Goal: Information Seeking & Learning: Learn about a topic

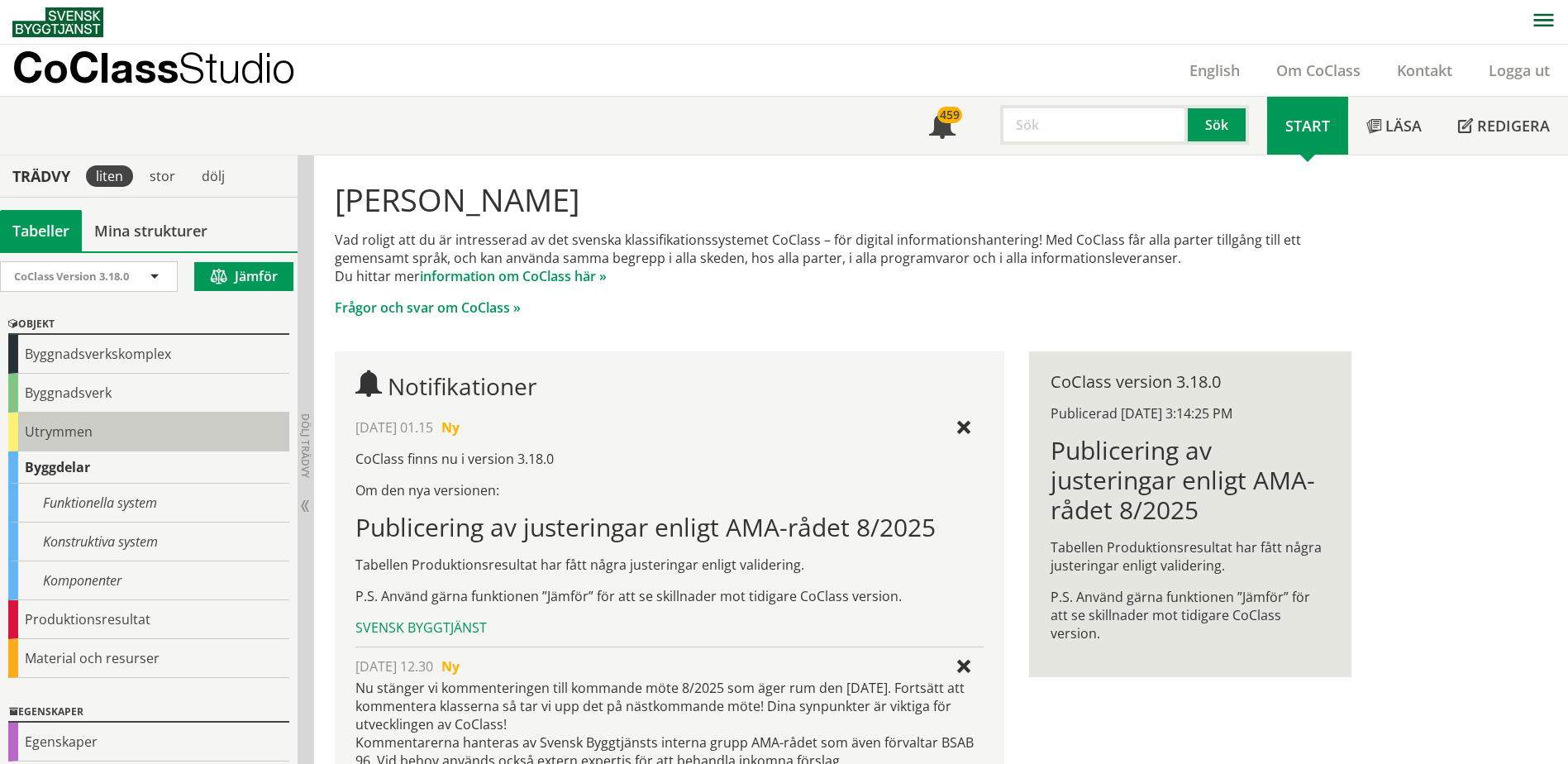
click at [126, 421] on div "Utrymmen" at bounding box center [149, 431] width 281 height 39
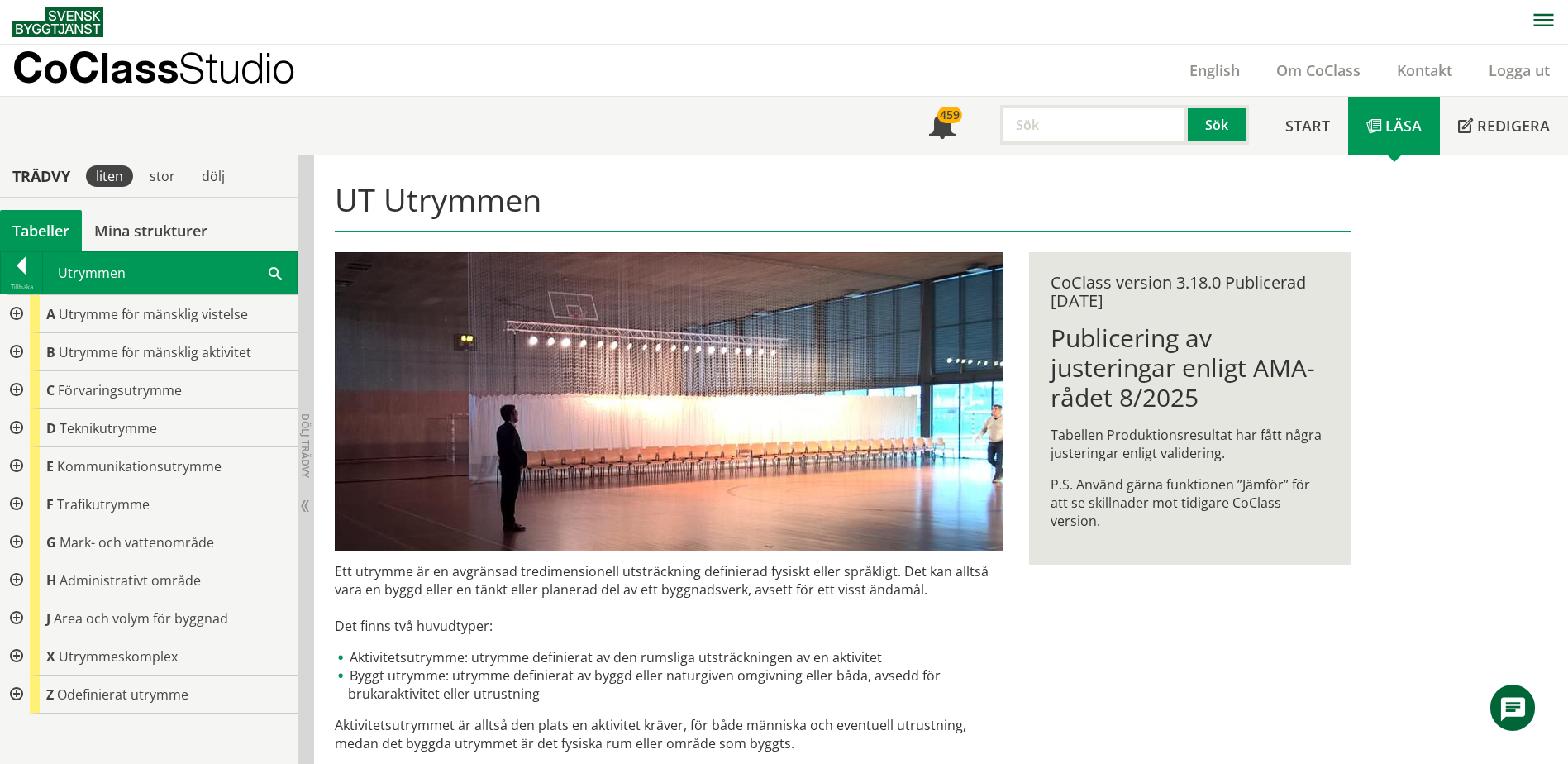
click at [21, 389] on div at bounding box center [15, 390] width 30 height 38
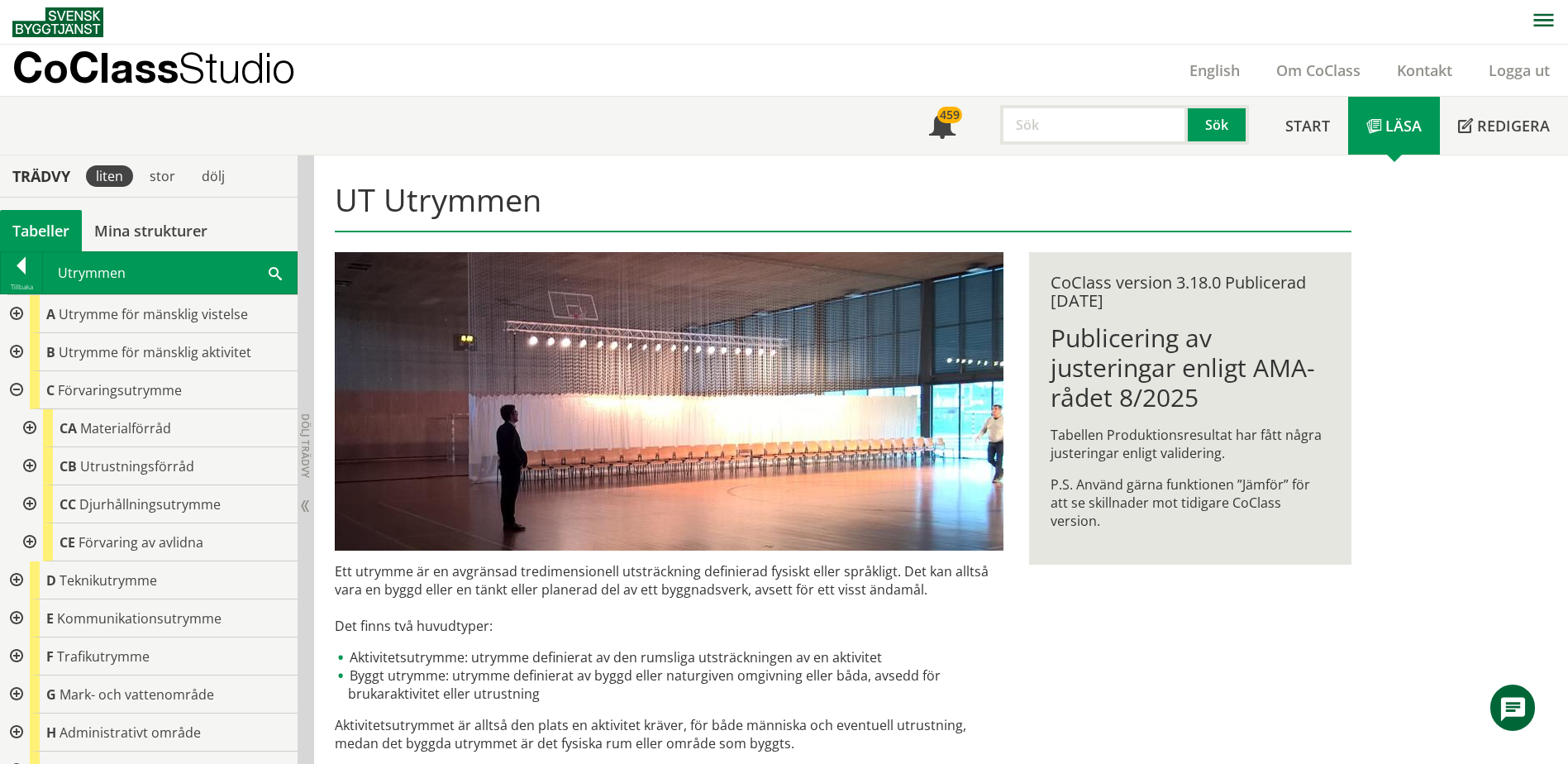
click at [18, 381] on div at bounding box center [15, 390] width 30 height 38
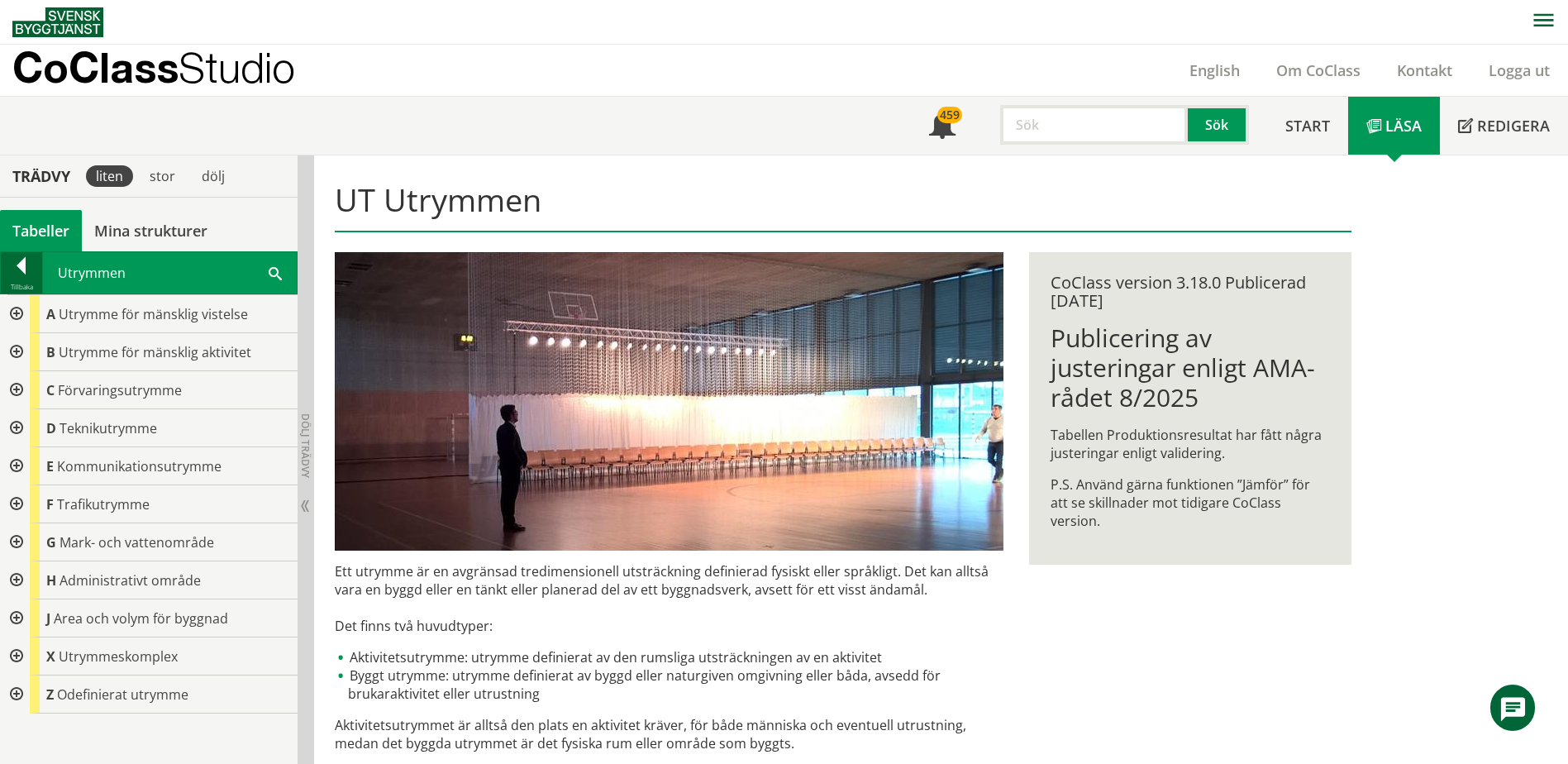
click at [17, 274] on div at bounding box center [22, 268] width 41 height 24
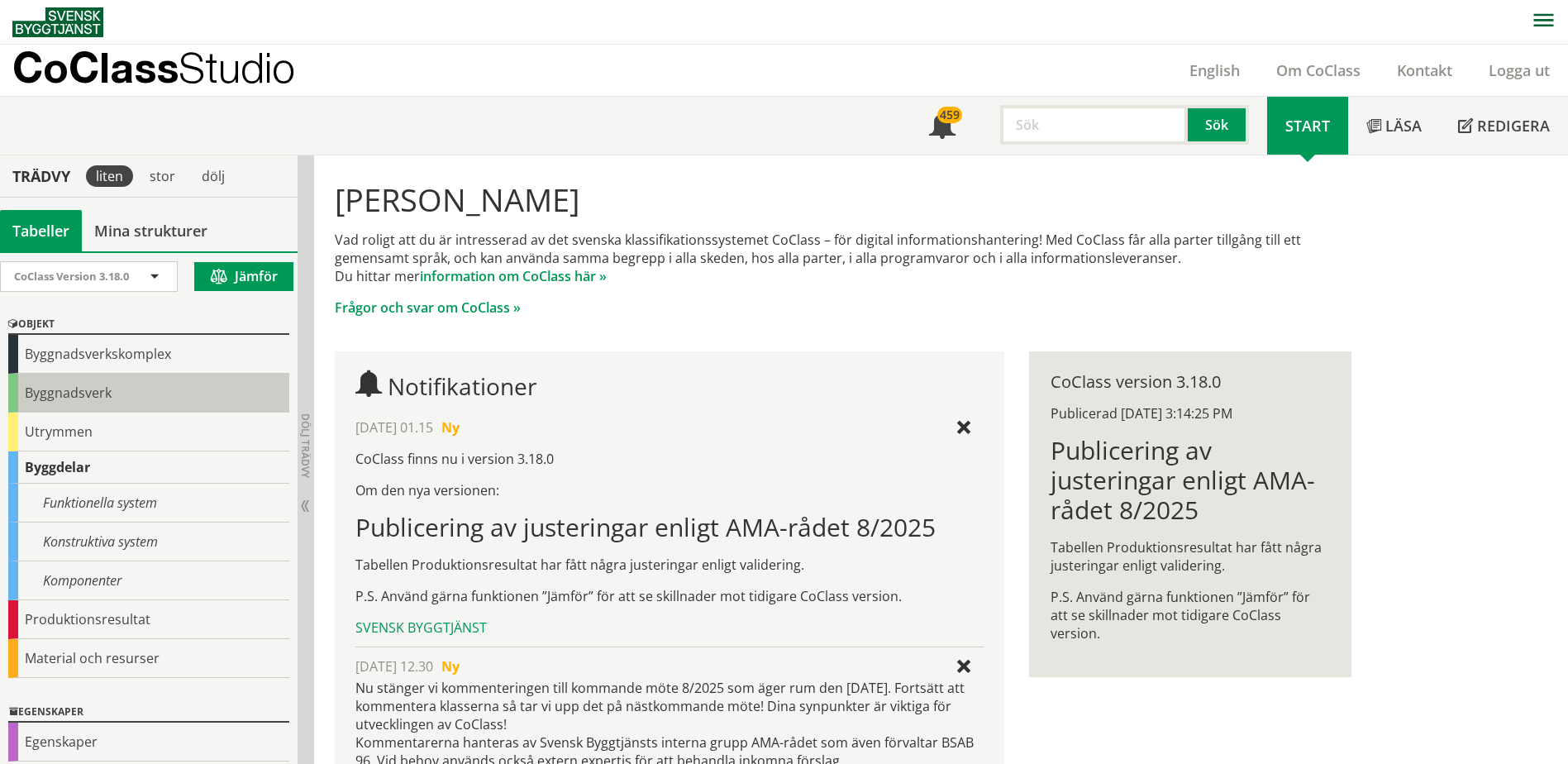
click at [108, 391] on div "Byggnadsverk" at bounding box center [149, 392] width 281 height 39
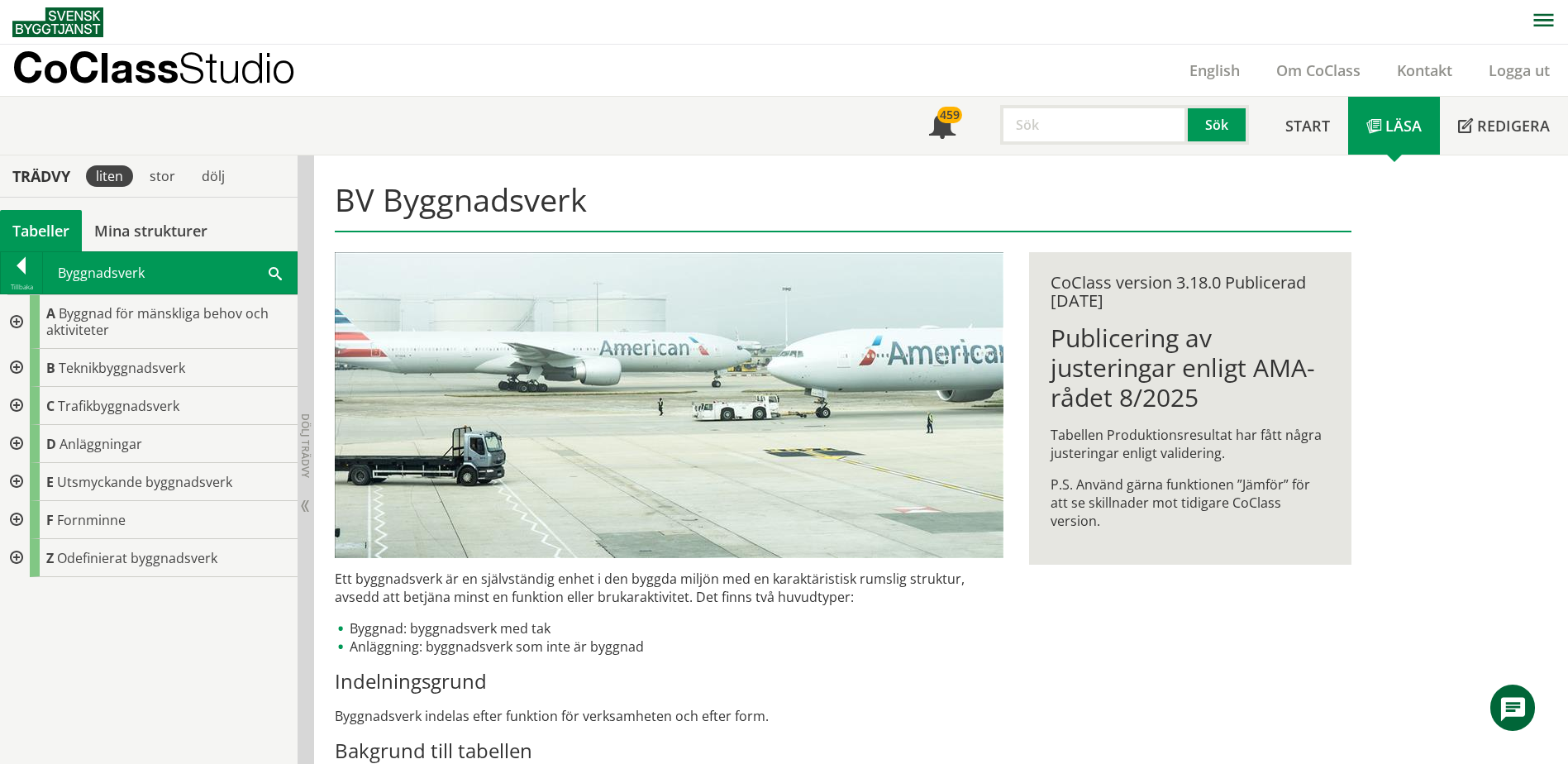
click at [19, 391] on div at bounding box center [15, 406] width 30 height 38
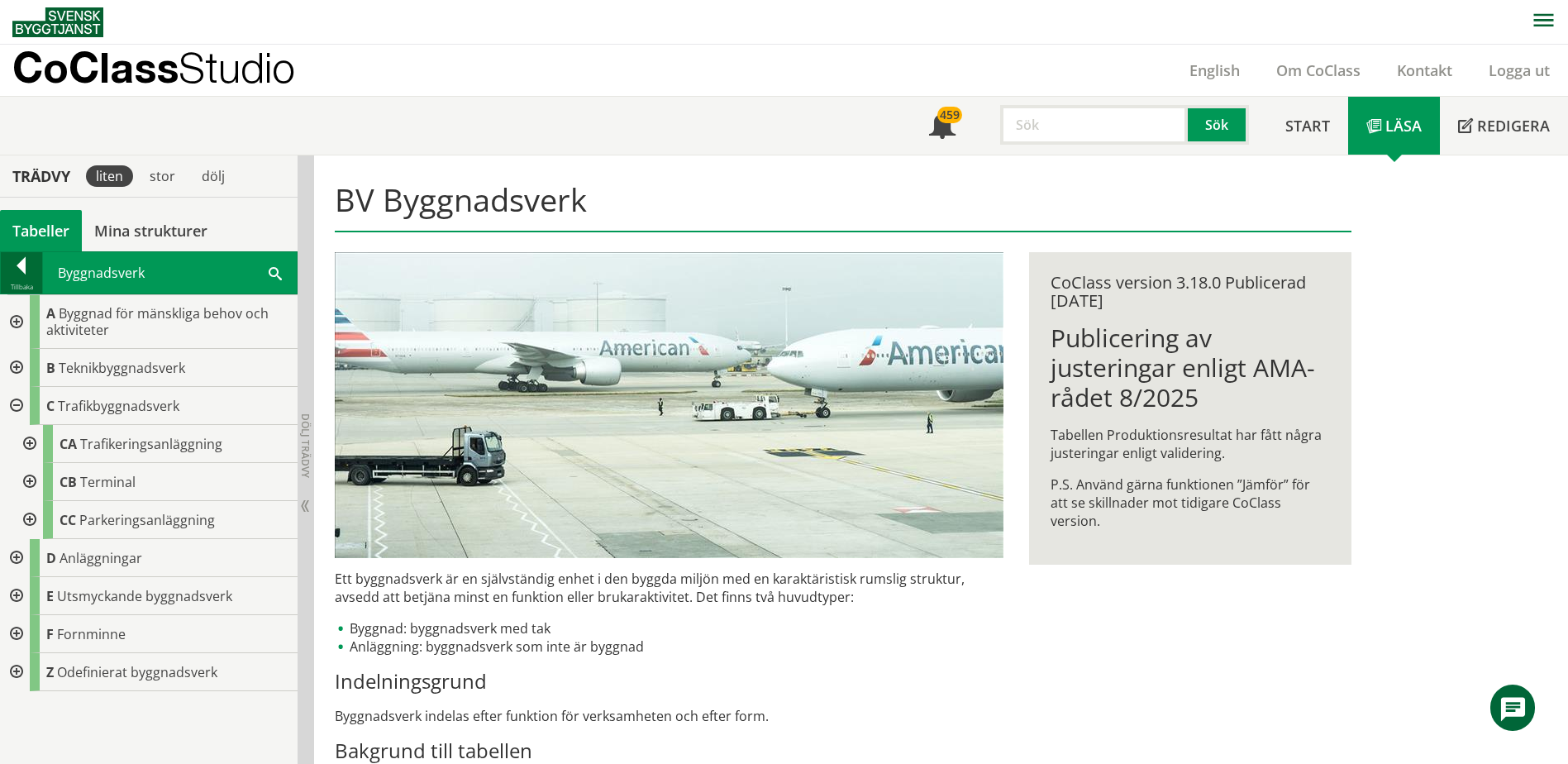
click at [24, 268] on div at bounding box center [22, 268] width 41 height 24
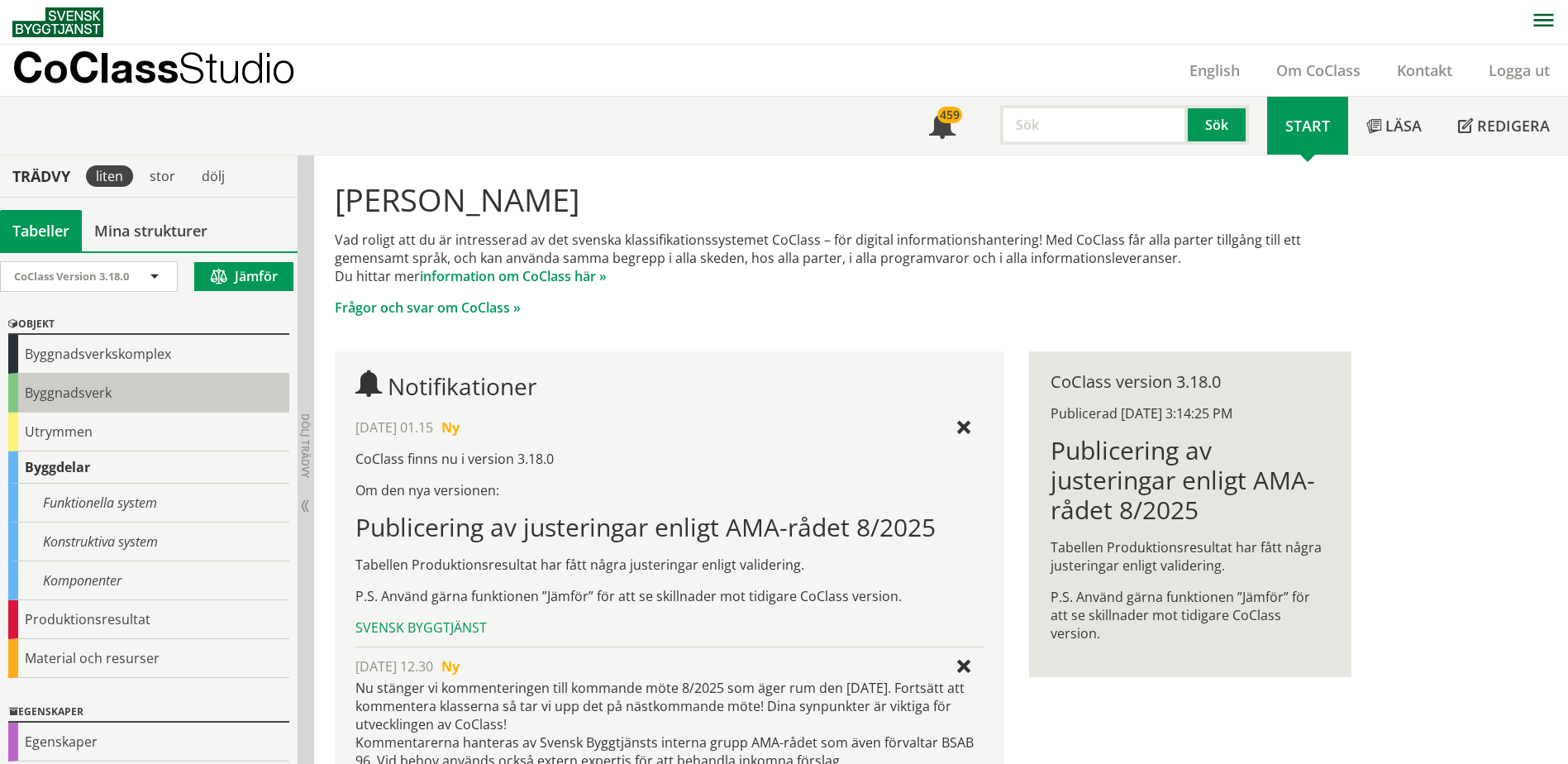
click at [116, 393] on div "Byggnadsverk" at bounding box center [149, 392] width 281 height 39
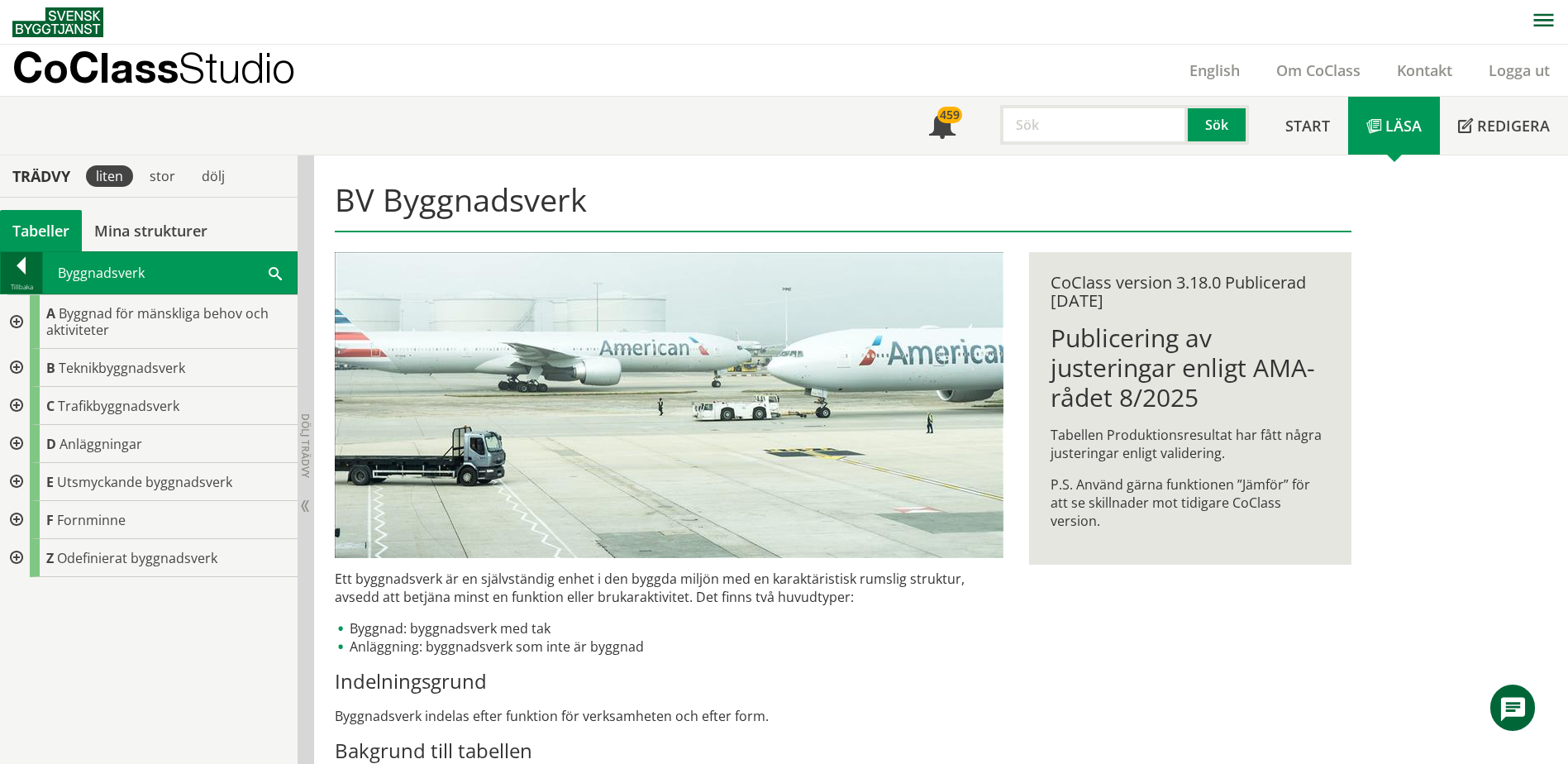
click at [35, 272] on div at bounding box center [22, 268] width 41 height 24
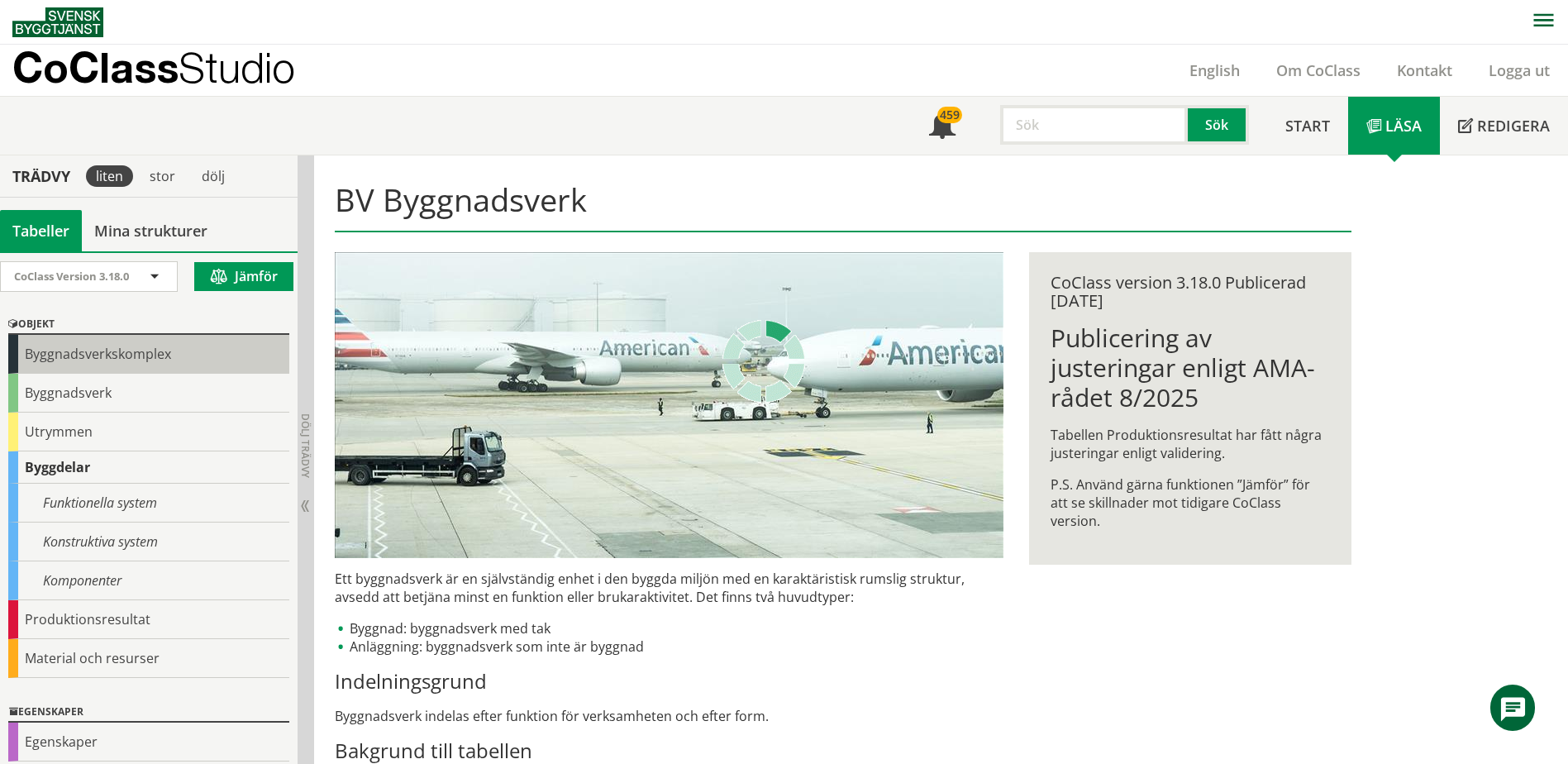
click at [125, 365] on div "Byggnadsverkskomplex" at bounding box center [149, 354] width 281 height 39
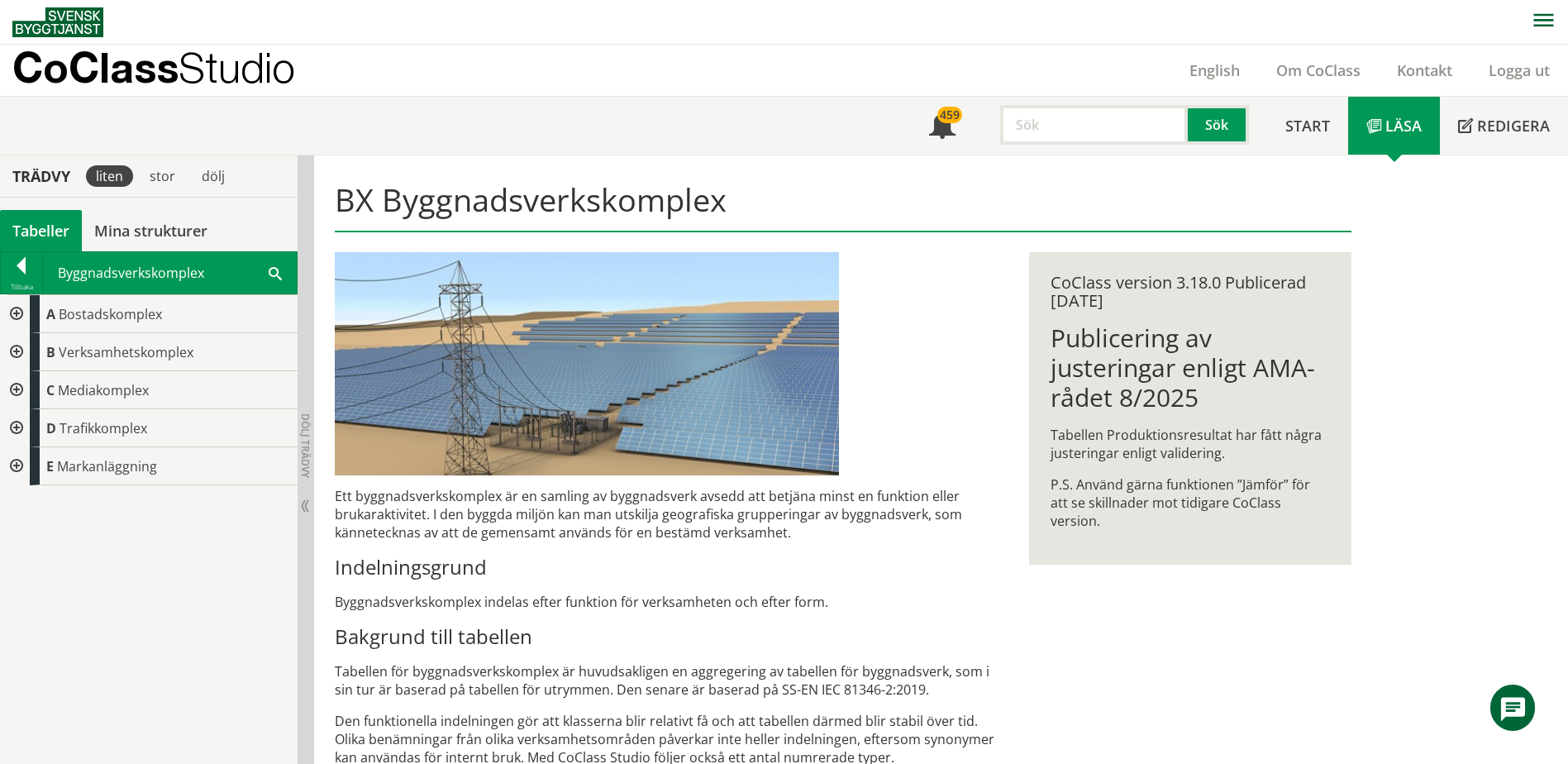
click at [11, 356] on div at bounding box center [15, 352] width 30 height 38
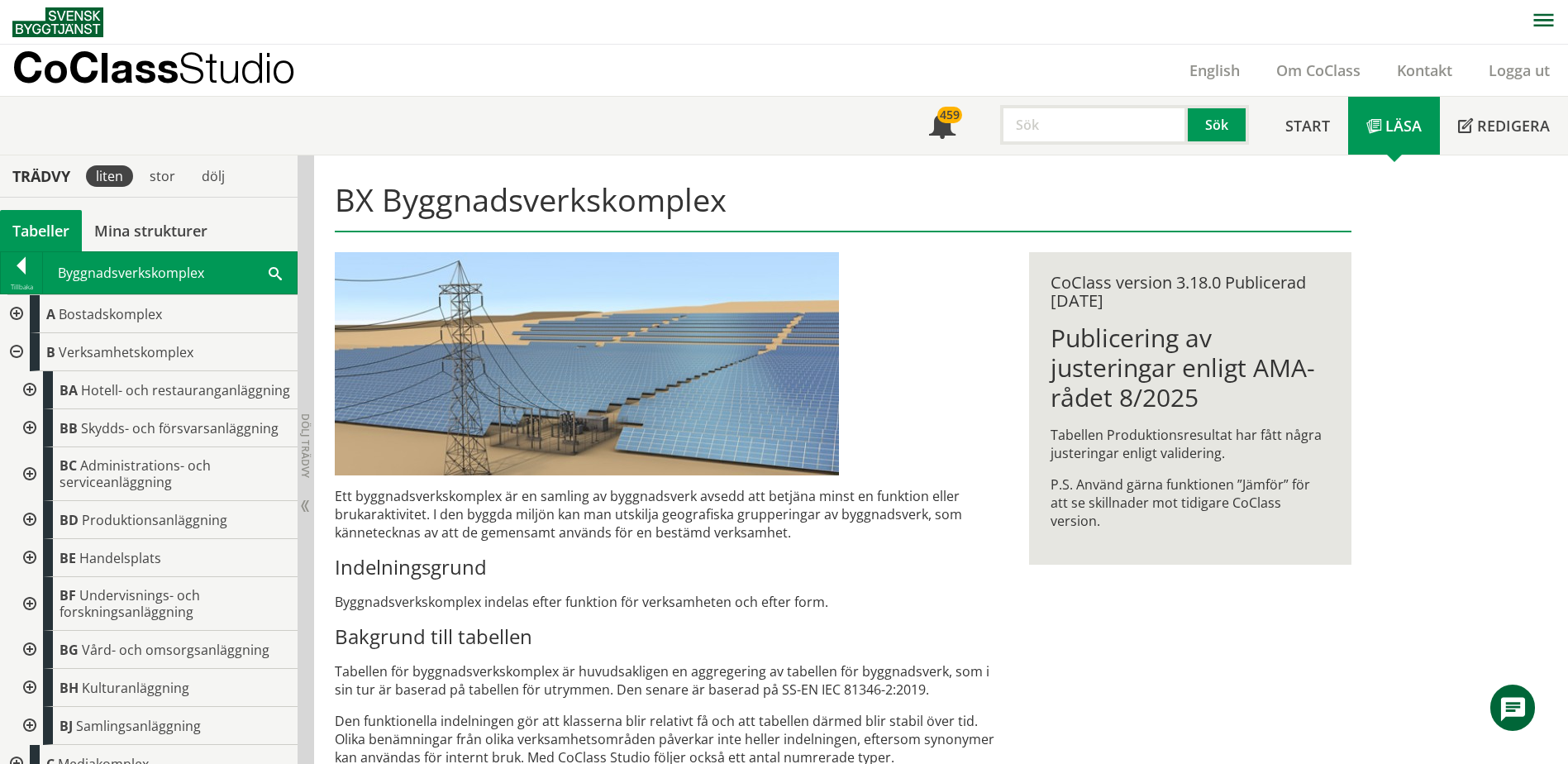
click at [11, 355] on div at bounding box center [15, 352] width 30 height 38
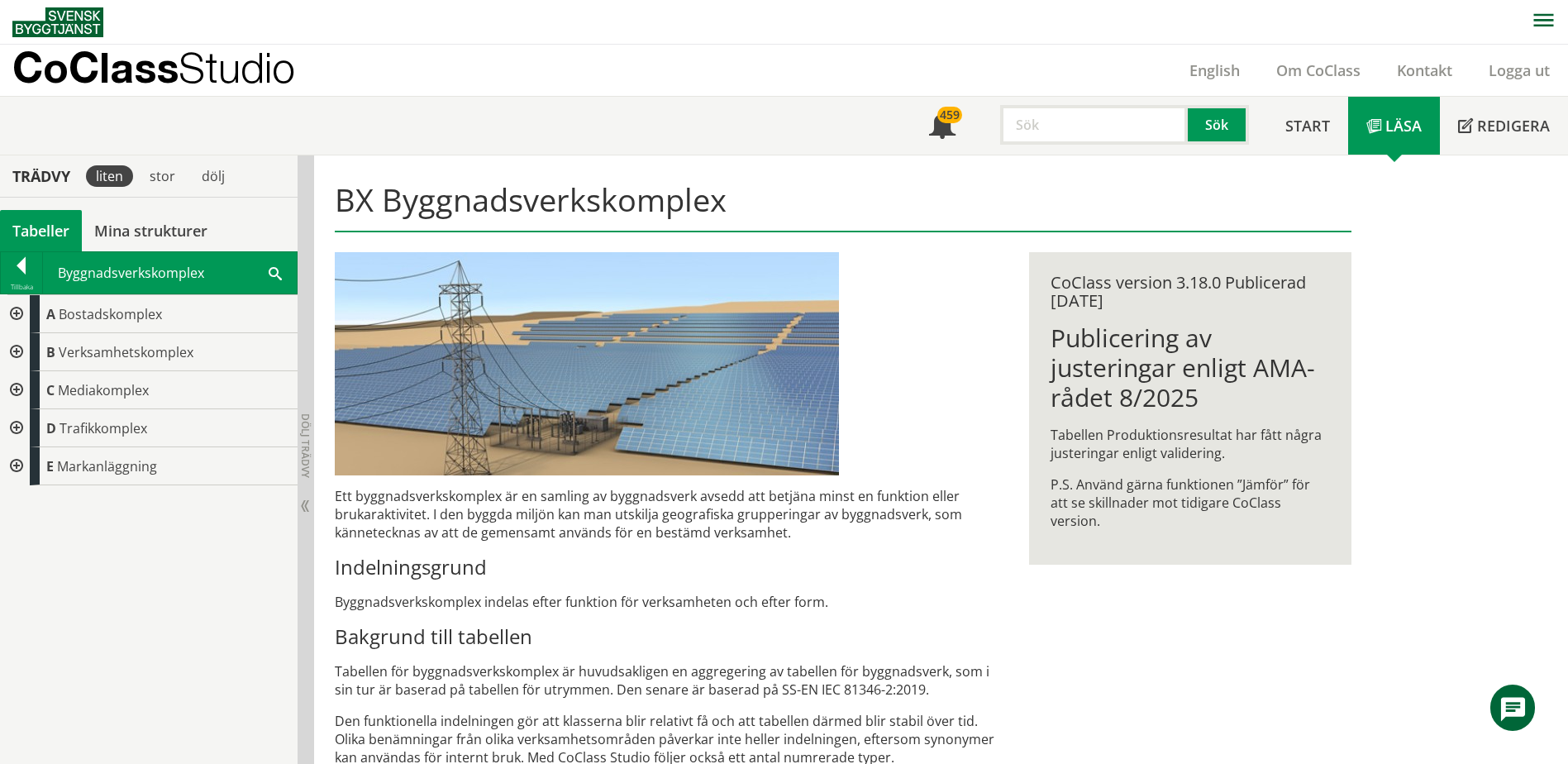
click at [29, 454] on div at bounding box center [15, 466] width 30 height 38
click at [18, 421] on div at bounding box center [15, 428] width 30 height 38
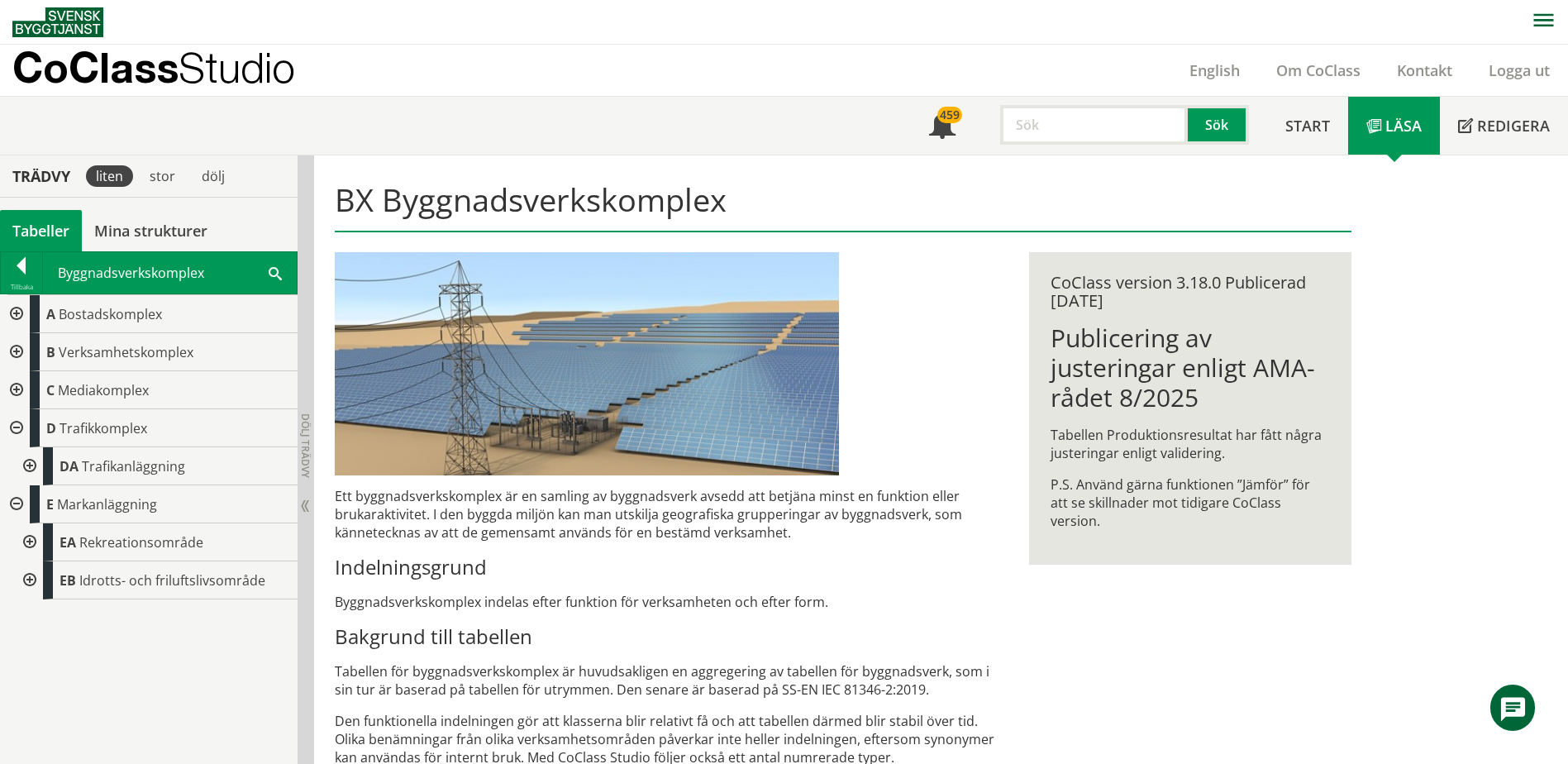
click at [31, 467] on div at bounding box center [28, 466] width 30 height 38
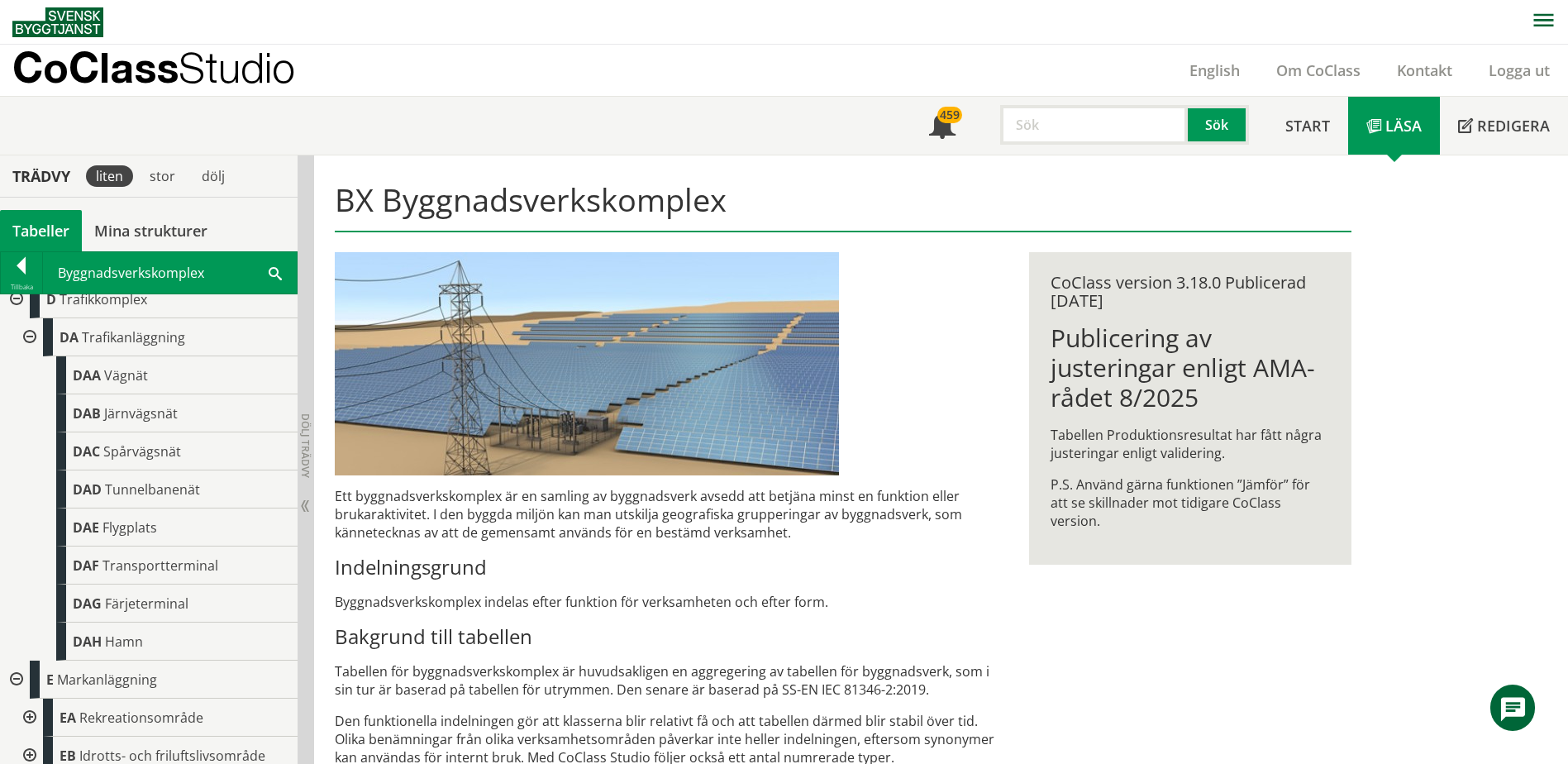
scroll to position [139, 0]
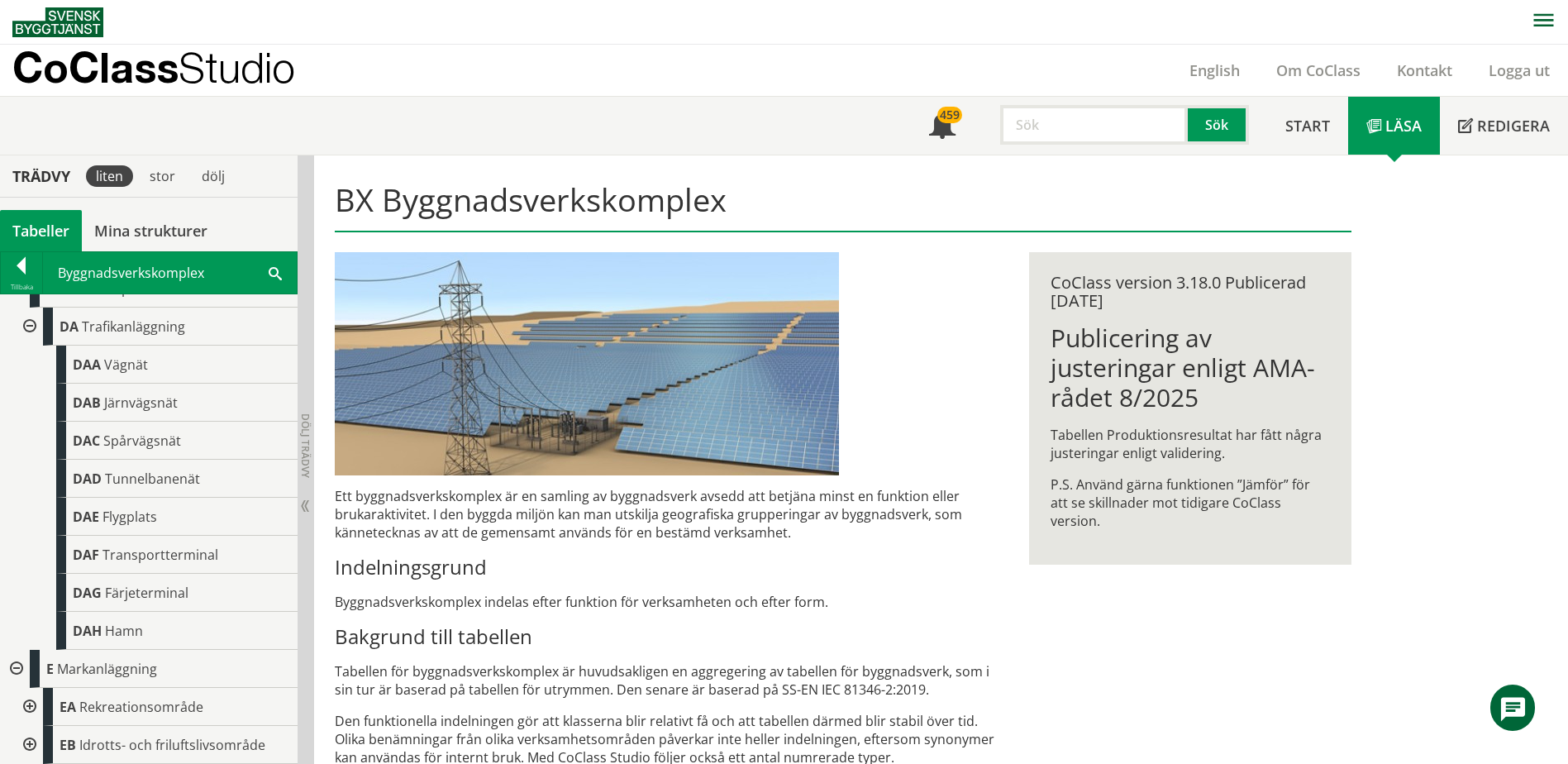
click at [1190, 657] on div "BX Byggnadsverkskomplex Ett byggnadsverkskomplex är en samling av byggnadsverk …" at bounding box center [843, 524] width 1058 height 739
click at [12, 268] on div at bounding box center [22, 268] width 41 height 24
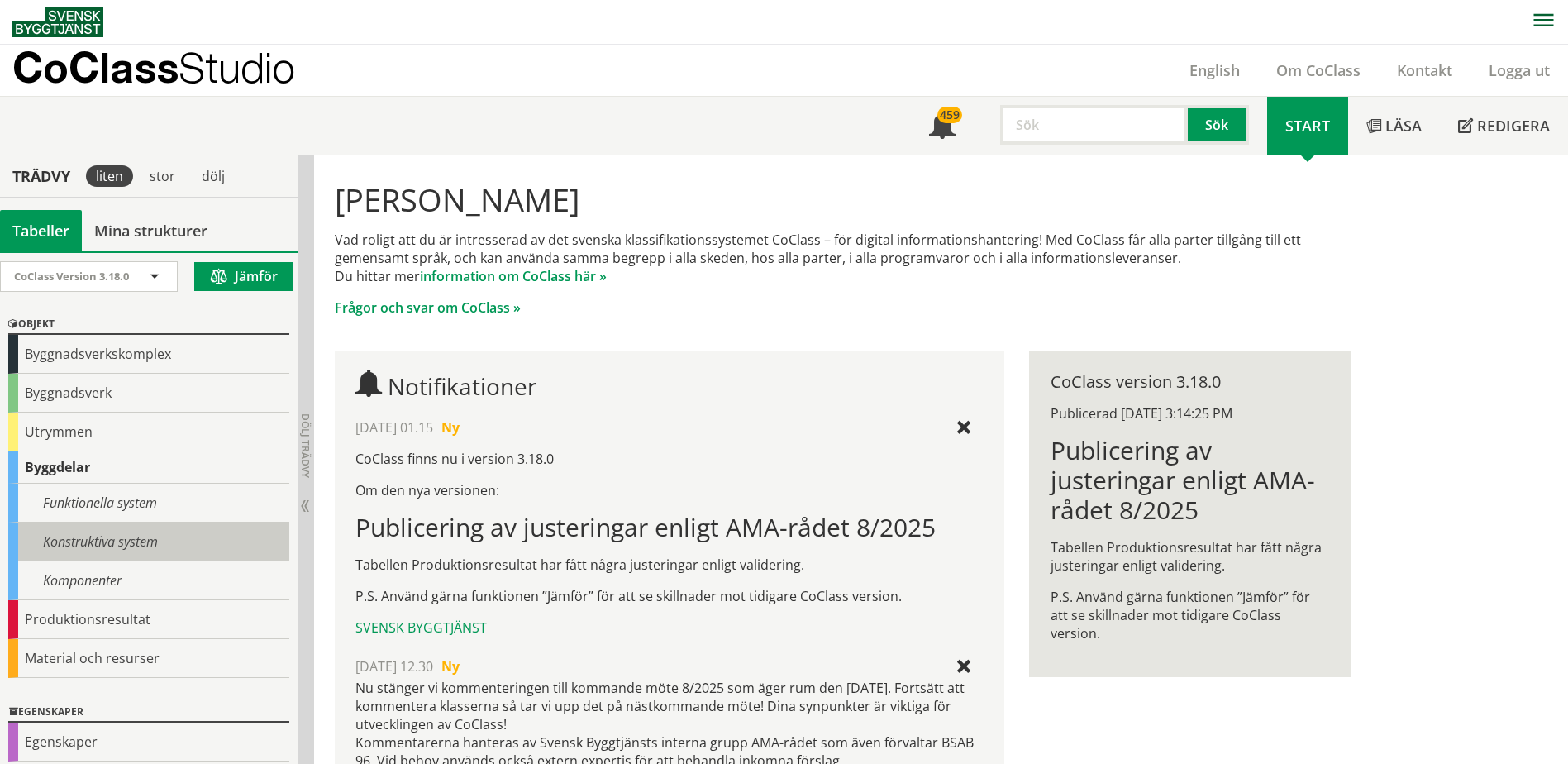
click at [147, 531] on div "Konstruktiva system" at bounding box center [149, 541] width 281 height 39
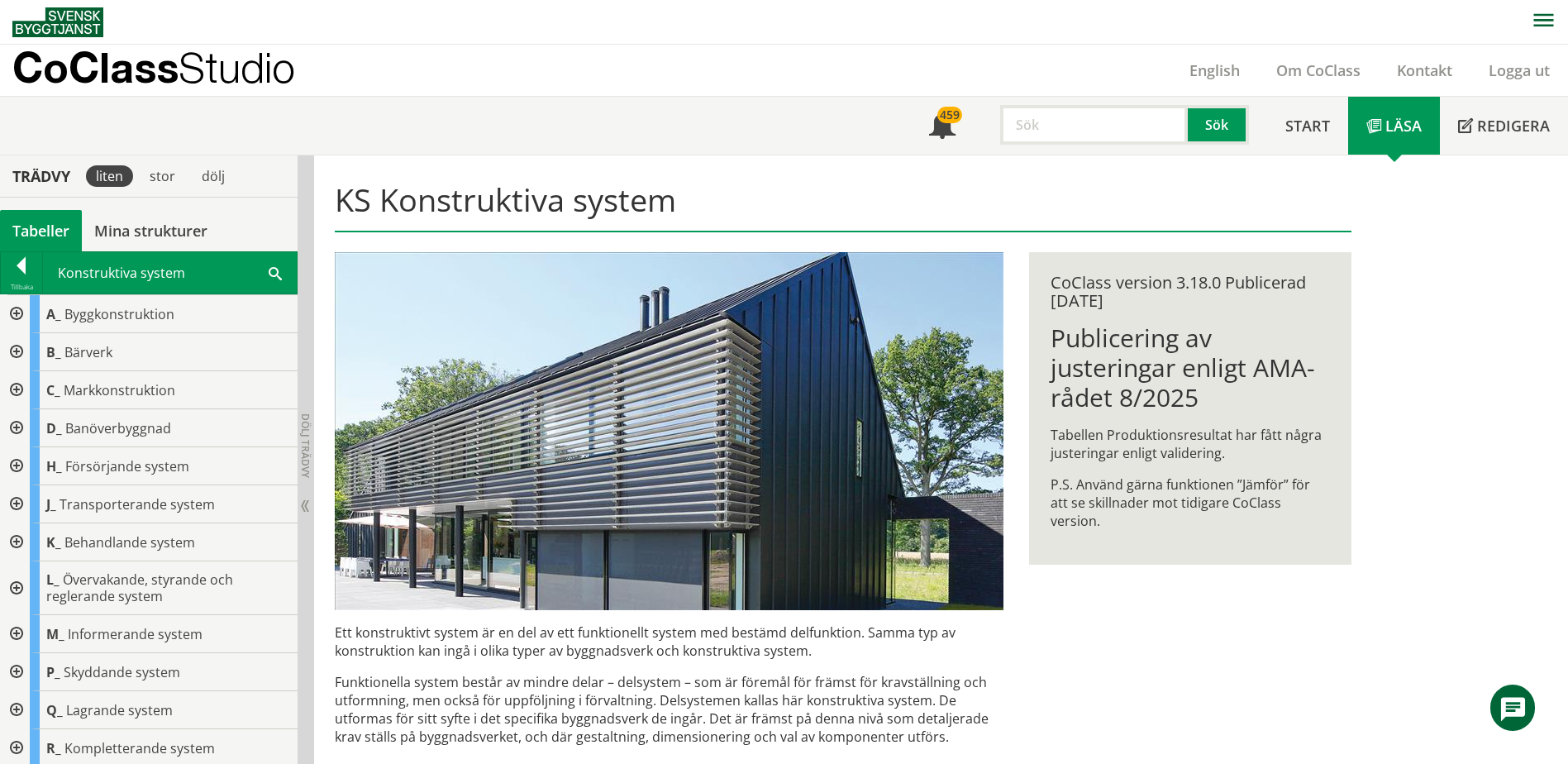
click at [277, 272] on span at bounding box center [276, 272] width 13 height 17
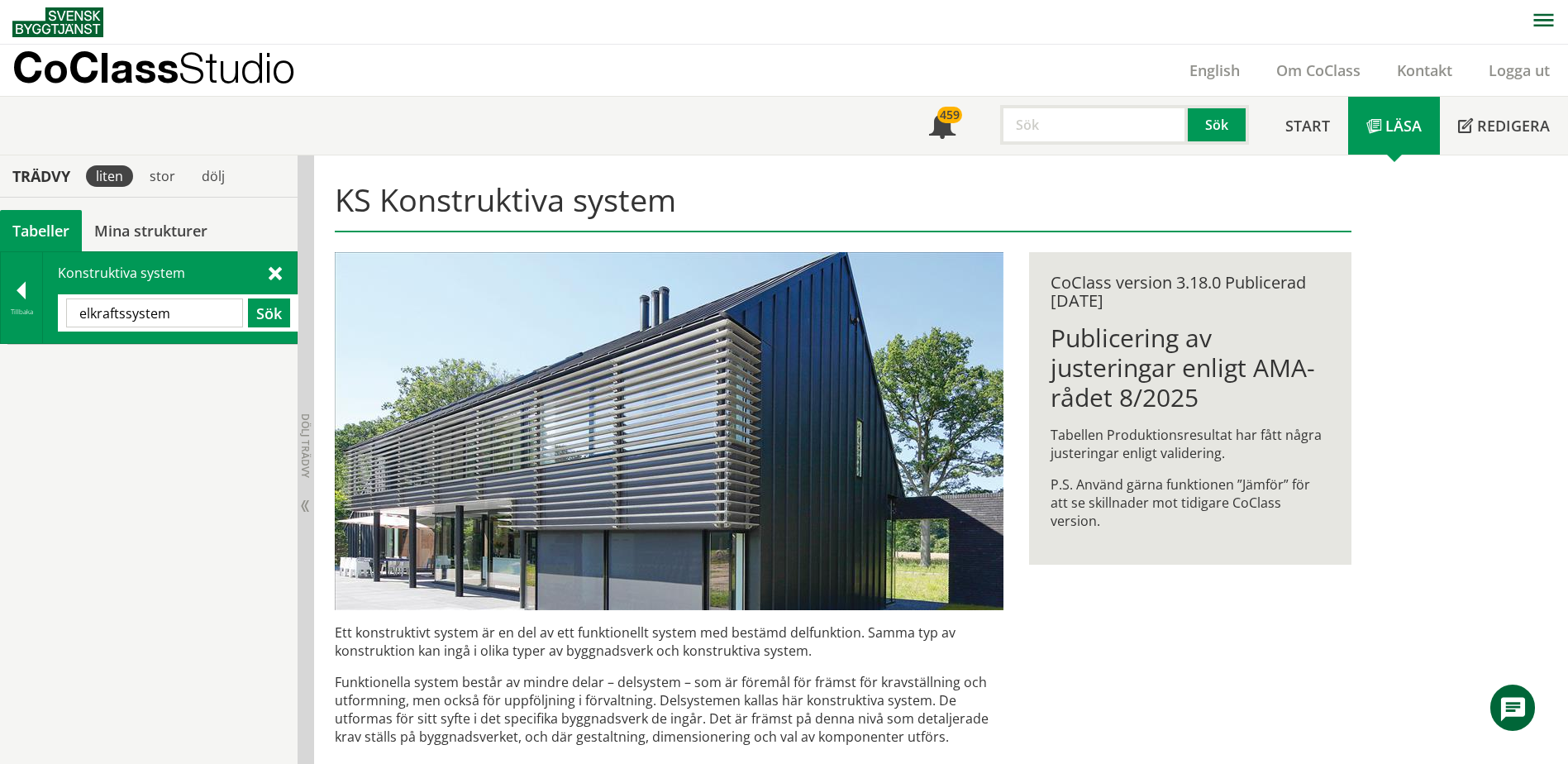
click at [121, 317] on input "elkraftssystem" at bounding box center [154, 312] width 177 height 29
click at [119, 310] on input "elkrafssystem" at bounding box center [154, 312] width 177 height 29
type input "elkraftsystem"
click at [275, 316] on button "Sök" at bounding box center [269, 312] width 42 height 29
